Goal: Go to known website: Go to known website

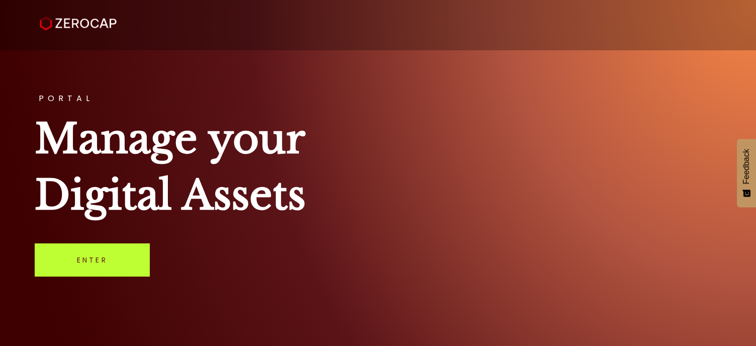
click at [115, 261] on link "Enter" at bounding box center [92, 259] width 115 height 33
click at [91, 271] on link "Enter" at bounding box center [92, 259] width 115 height 33
